Goal: Task Accomplishment & Management: Use online tool/utility

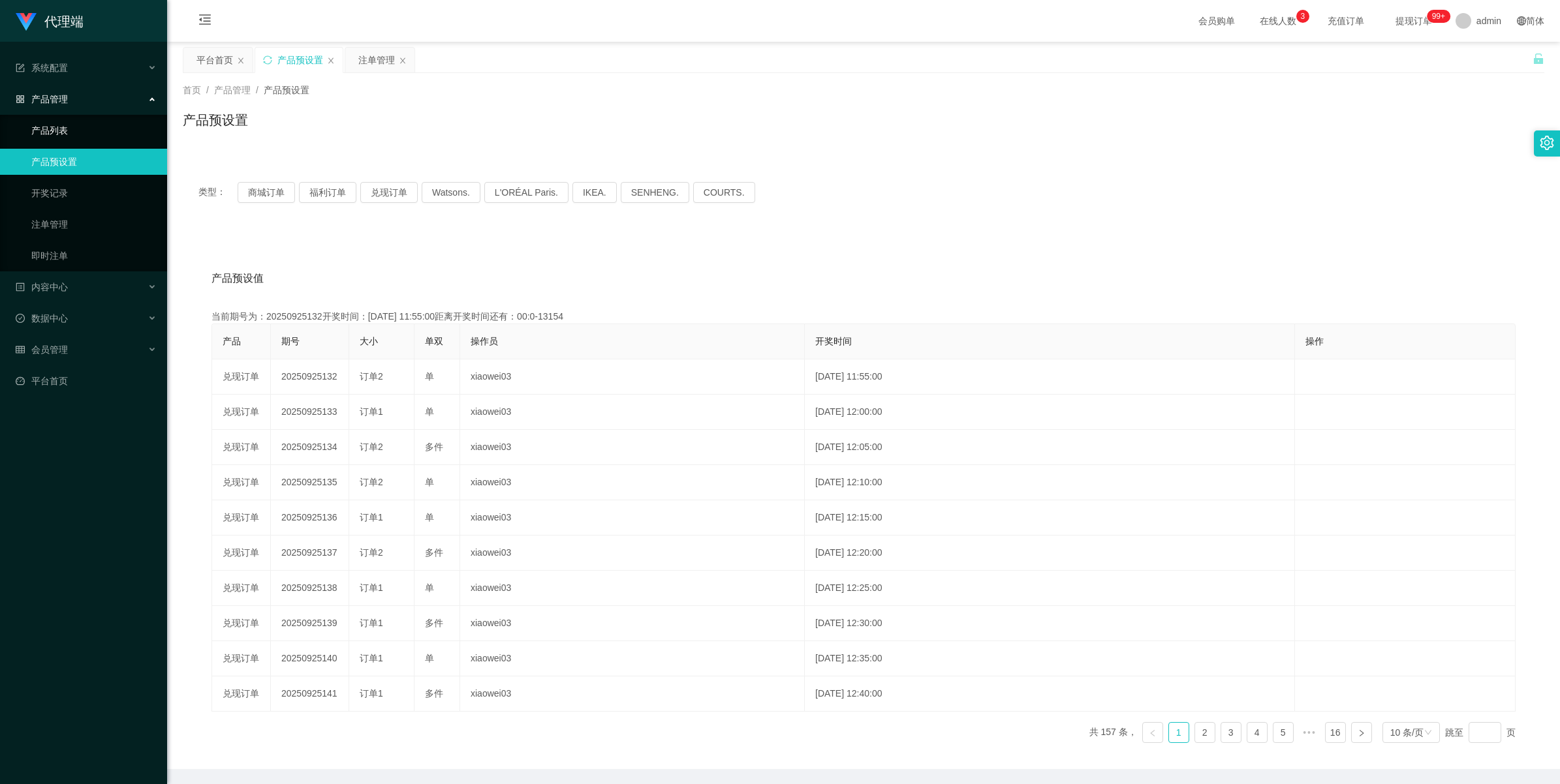
click at [84, 130] on link "产品列表" at bounding box center [94, 130] width 125 height 26
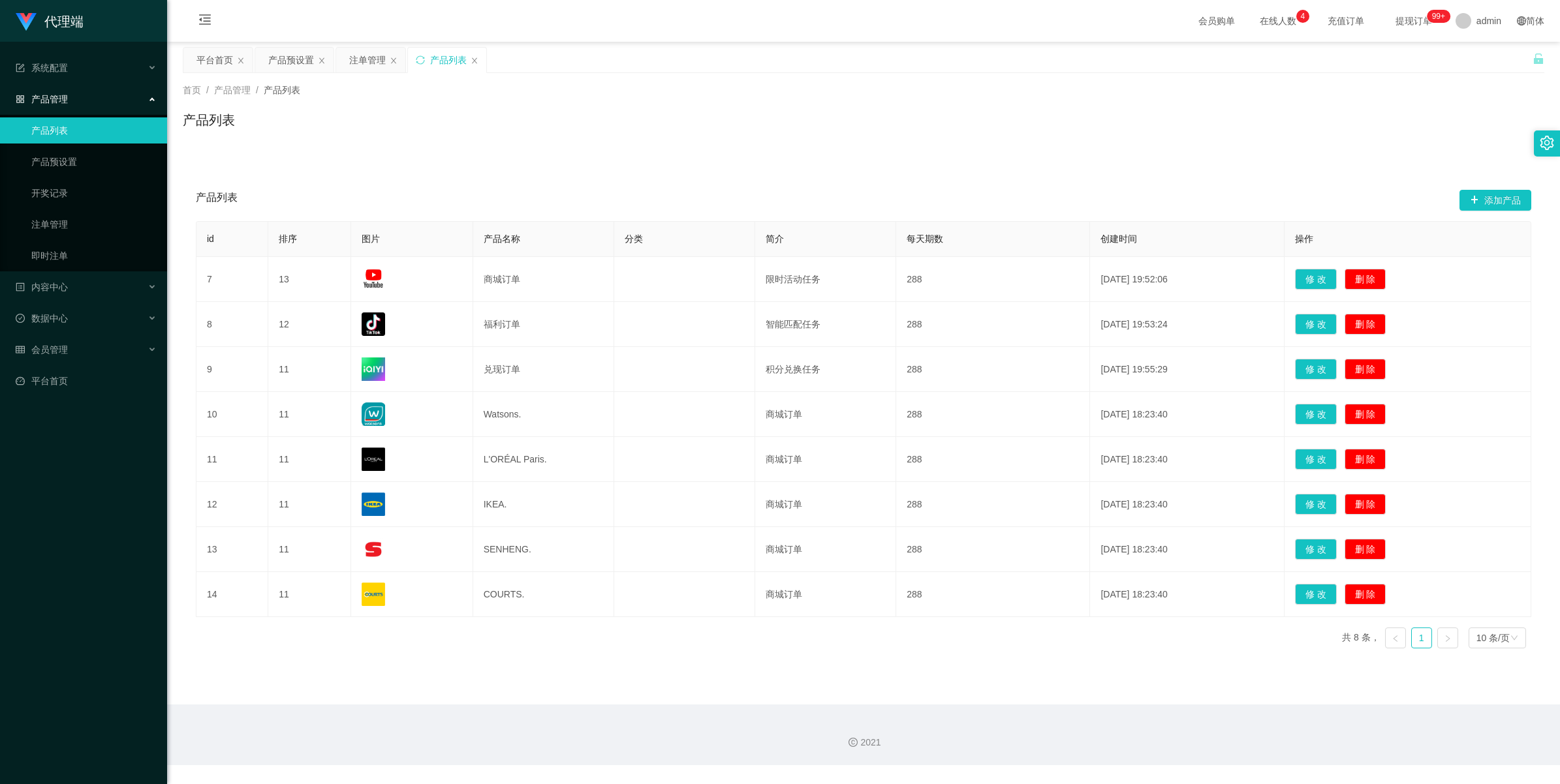
click at [62, 99] on span "产品管理" at bounding box center [41, 98] width 52 height 10
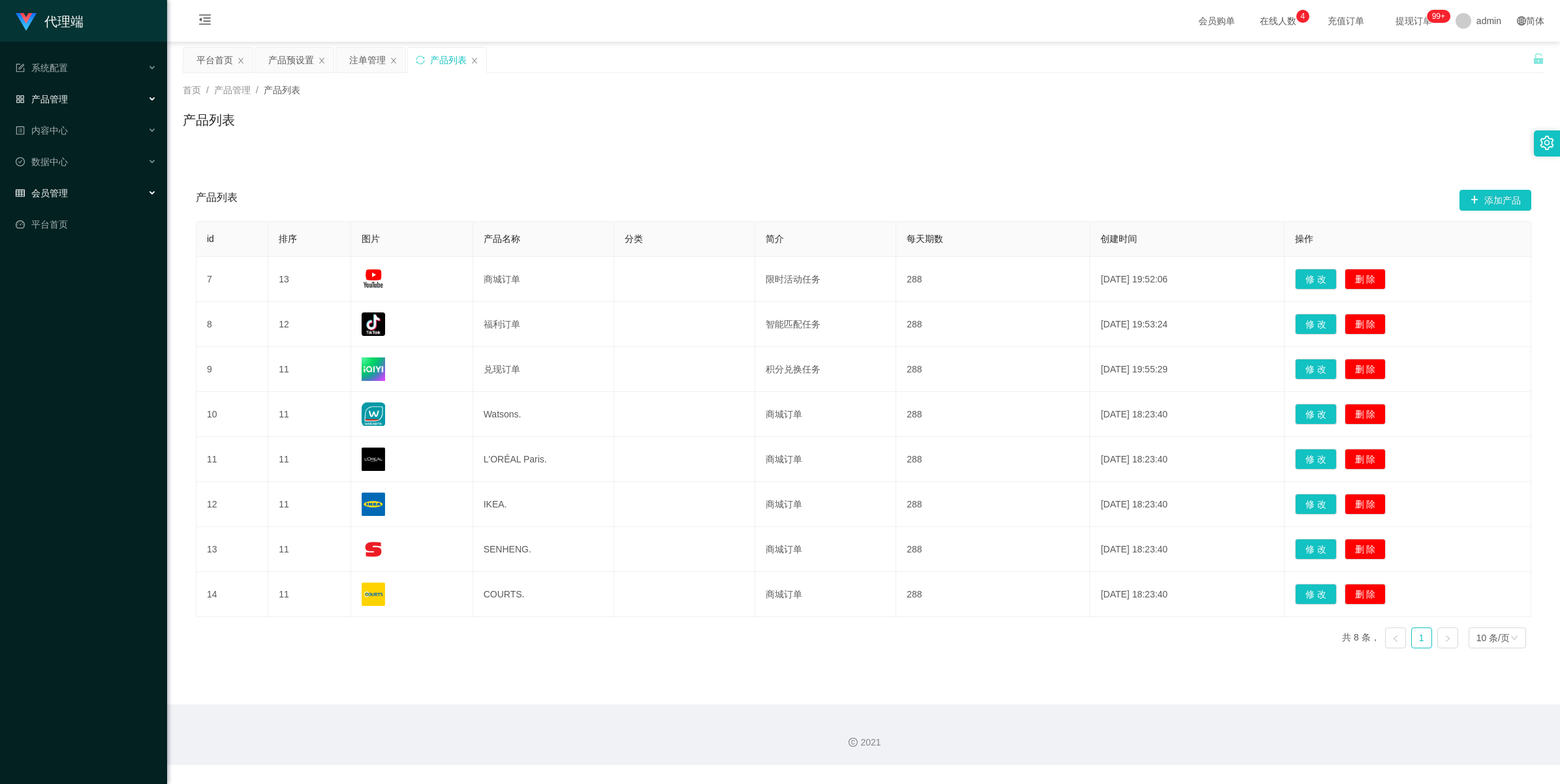
click at [52, 205] on div "会员管理" at bounding box center [84, 193] width 167 height 26
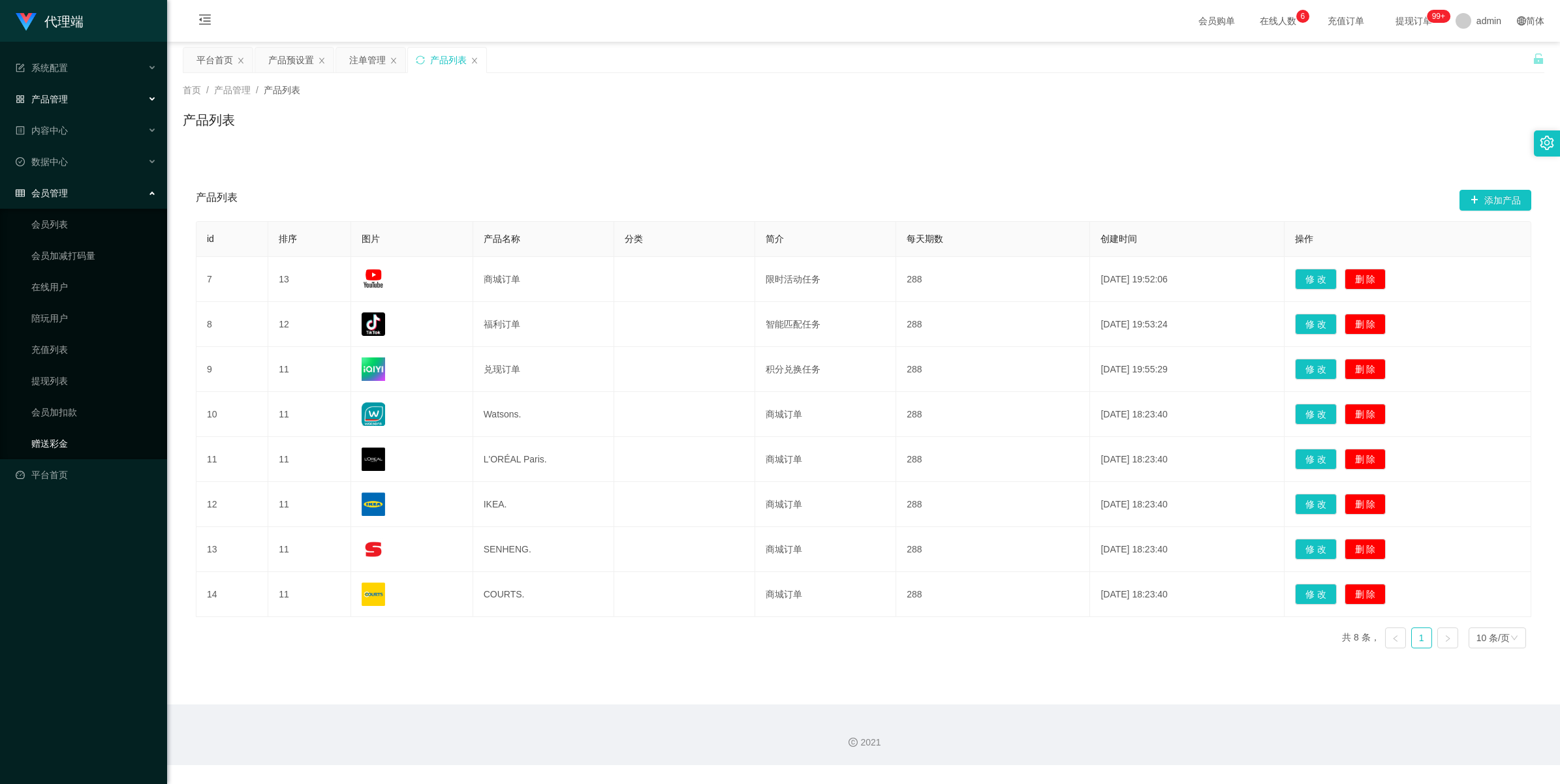
click at [46, 439] on link "赠送彩金" at bounding box center [94, 444] width 125 height 26
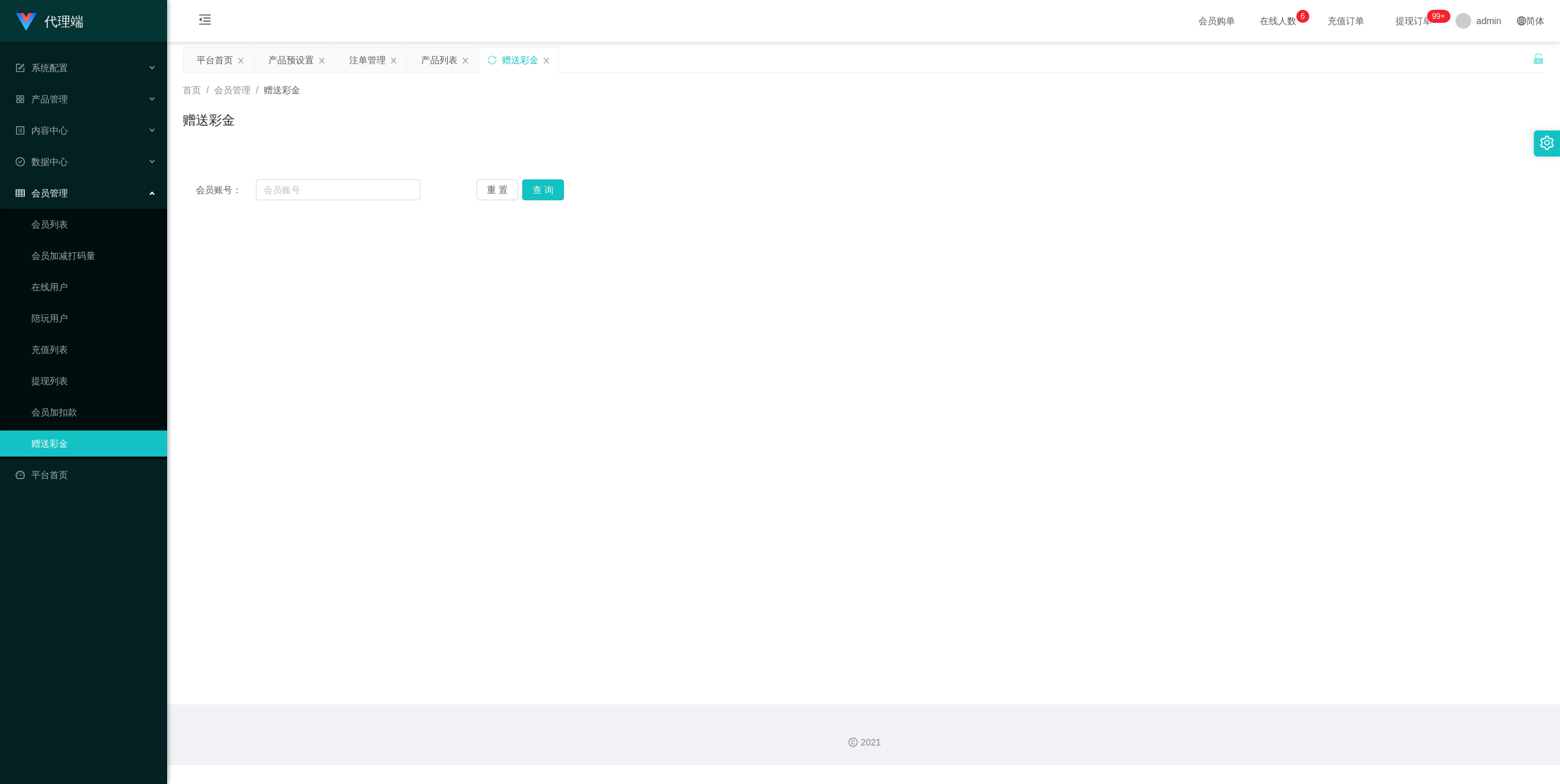
click at [359, 202] on div "会员账号： 重 置 查 询 会员账号 会员姓名 账号余额 操作类型 彩金加款 彩金扣款 金额 确 定" at bounding box center [863, 190] width 1362 height 47
click at [387, 191] on input "text" at bounding box center [338, 190] width 165 height 21
paste input "an931a"
type input "an931a"
click at [530, 201] on div "会员账号： an931a 重 置 查 询 会员账号 会员姓名 账号余额 操作类型 彩金加款 彩金扣款 金额 确 定" at bounding box center [863, 190] width 1362 height 47
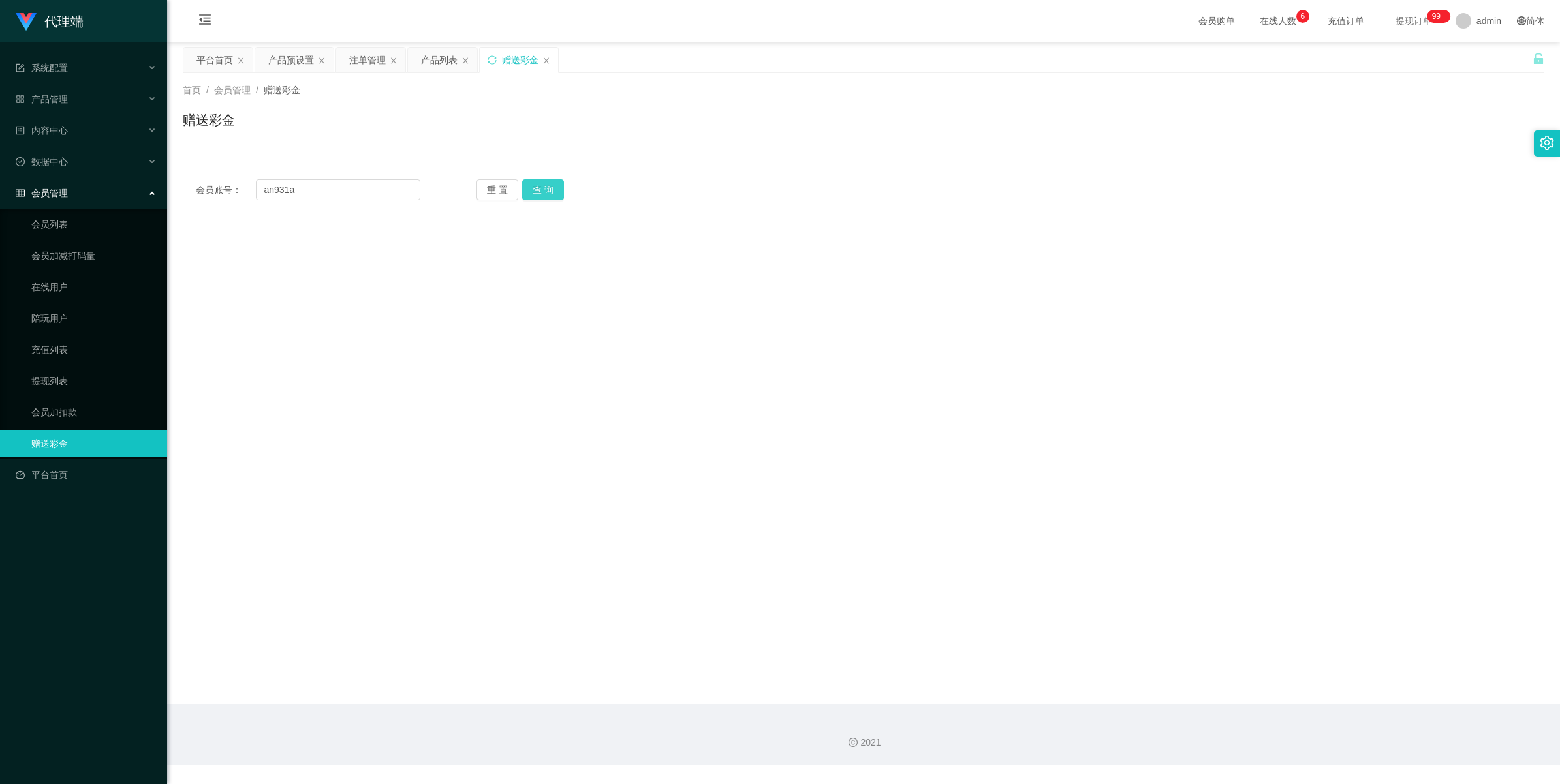
click at [540, 196] on button "查 询" at bounding box center [542, 190] width 41 height 21
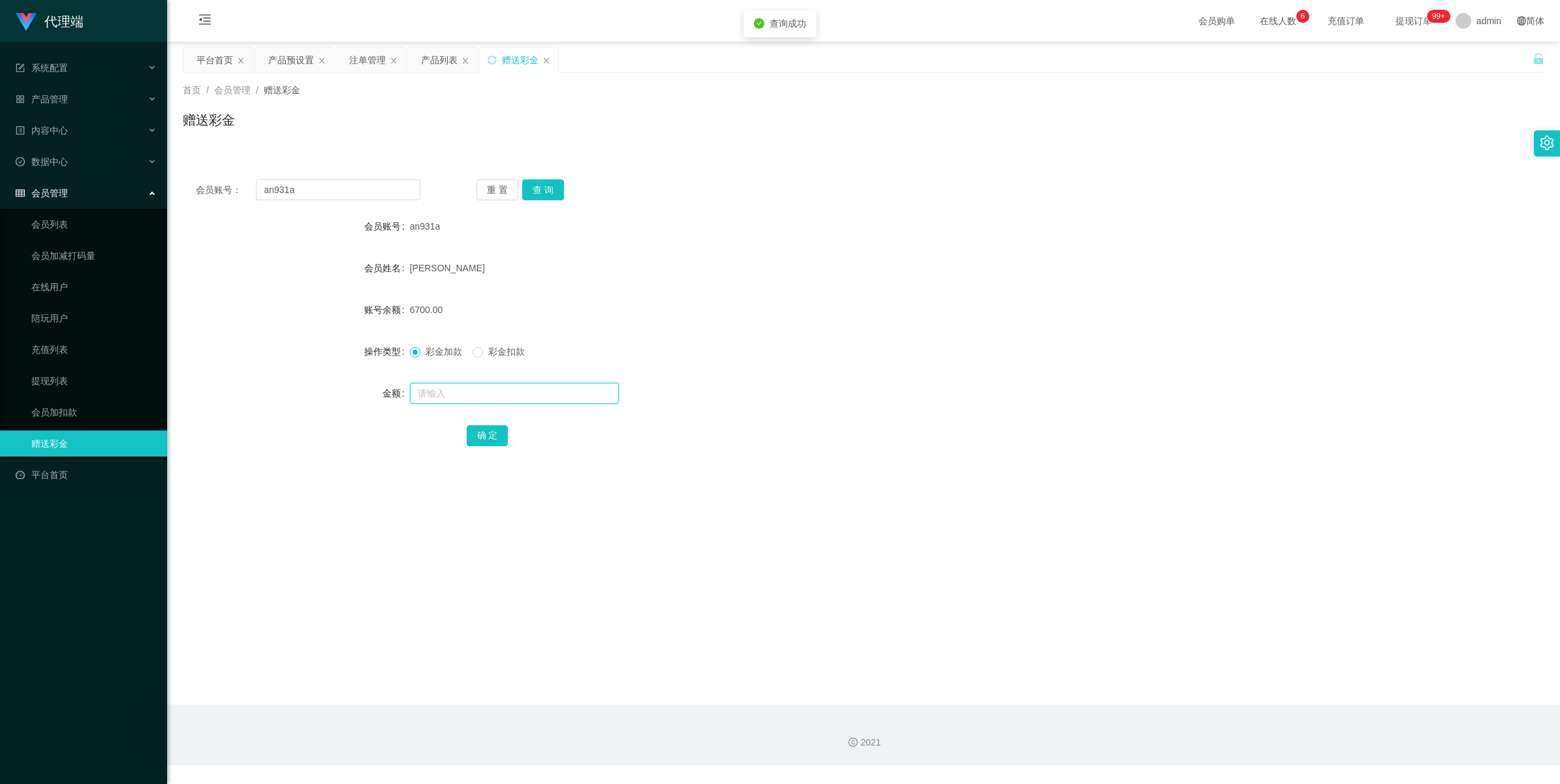
click at [437, 399] on input "text" at bounding box center [514, 394] width 209 height 21
type input "2000"
click at [483, 434] on button "确 定" at bounding box center [487, 436] width 41 height 21
click at [496, 433] on span "确 定" at bounding box center [494, 435] width 56 height 10
